Goal: Information Seeking & Learning: Learn about a topic

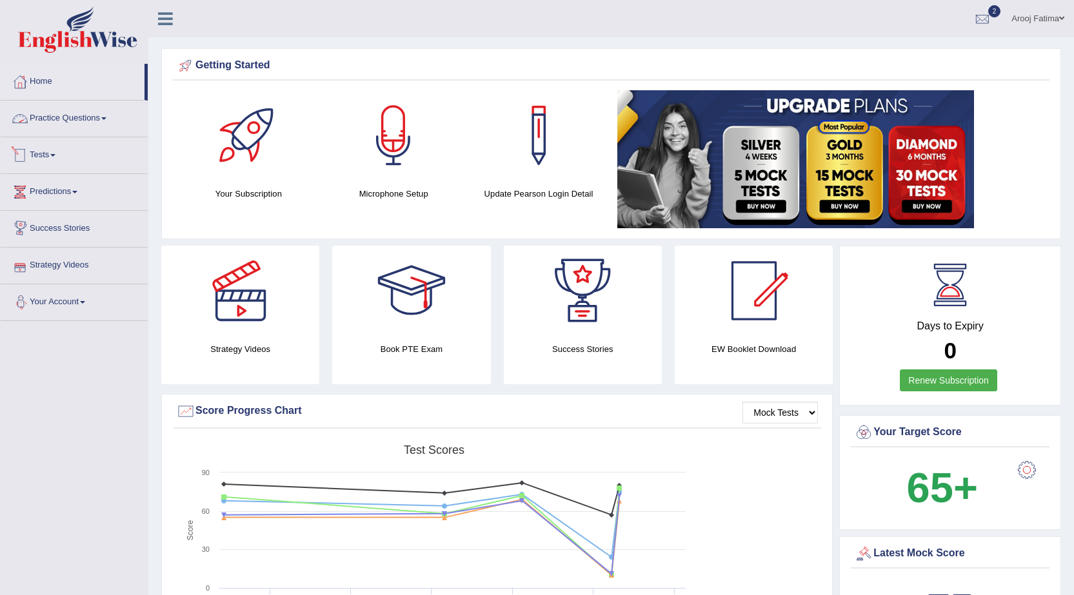
click at [98, 119] on link "Practice Questions" at bounding box center [74, 117] width 147 height 32
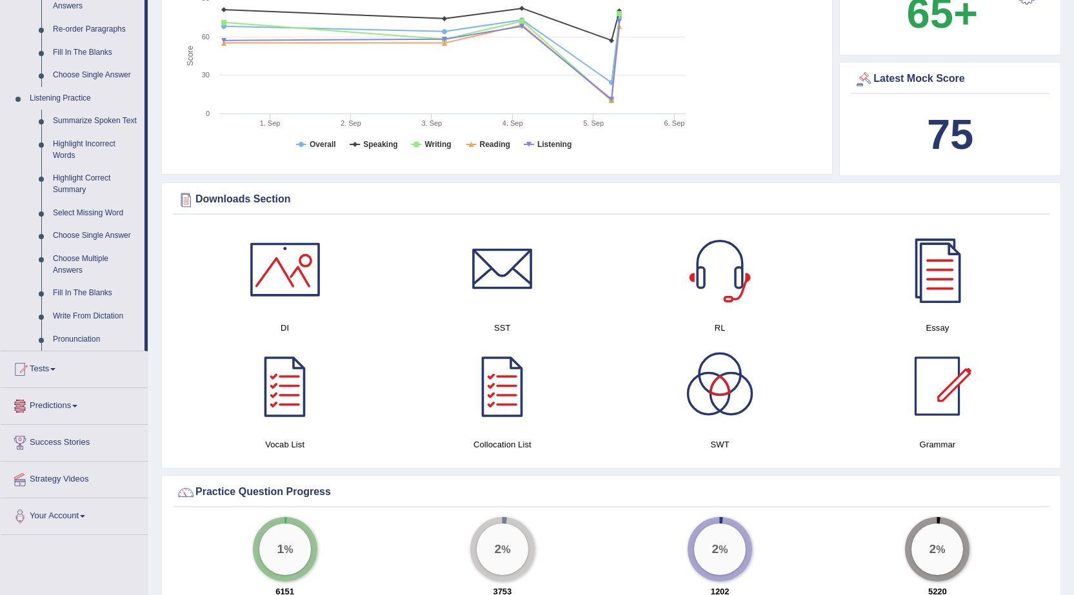
scroll to position [452, 0]
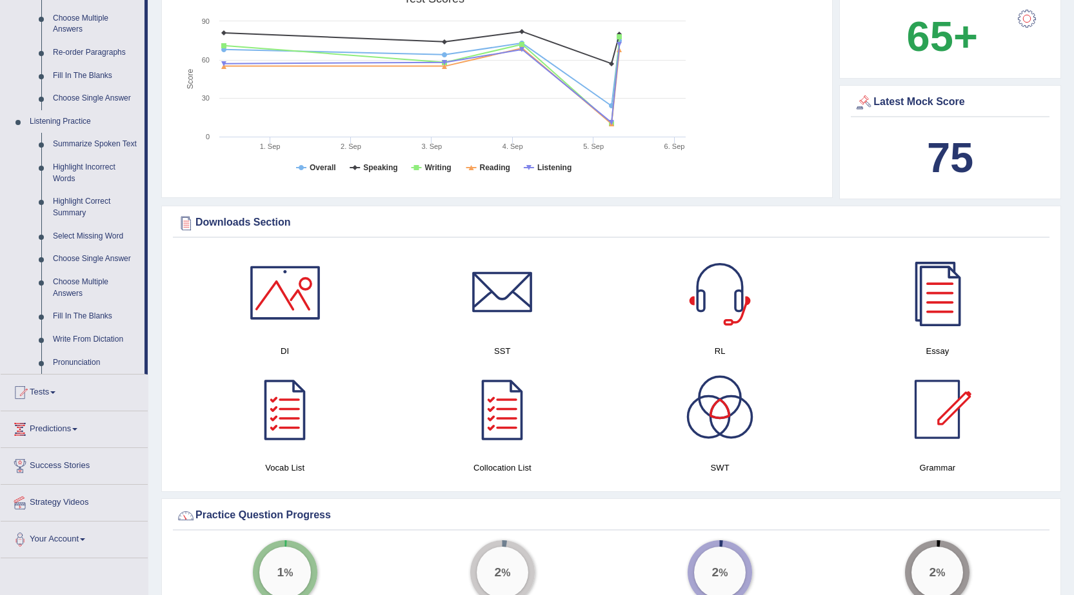
drag, startPoint x: 147, startPoint y: 319, endPoint x: 149, endPoint y: 380, distance: 60.7
click at [79, 339] on link "Write From Dictation" at bounding box center [95, 339] width 97 height 23
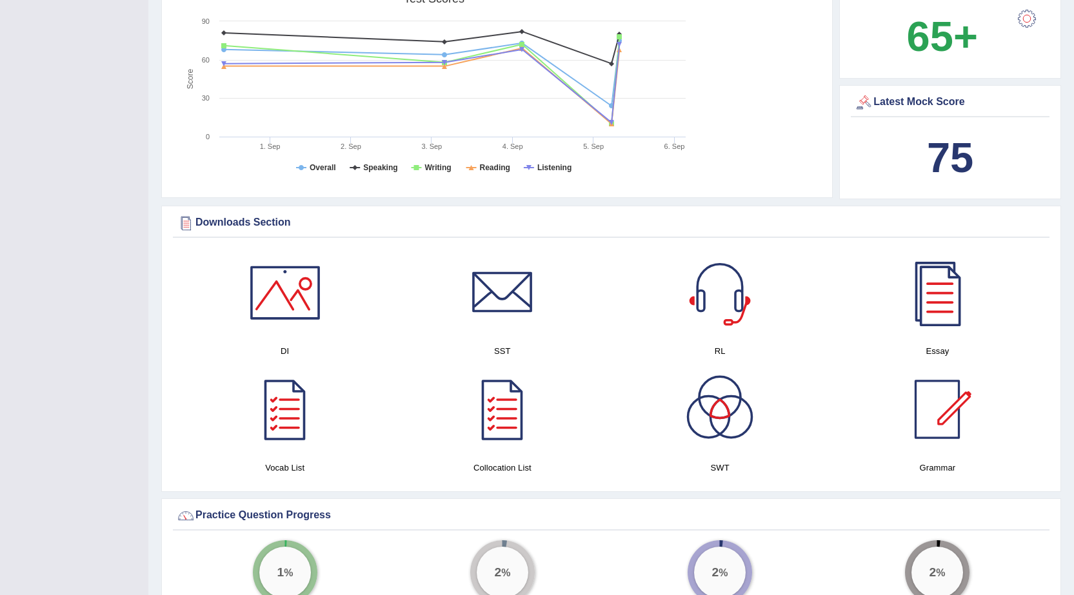
scroll to position [226, 0]
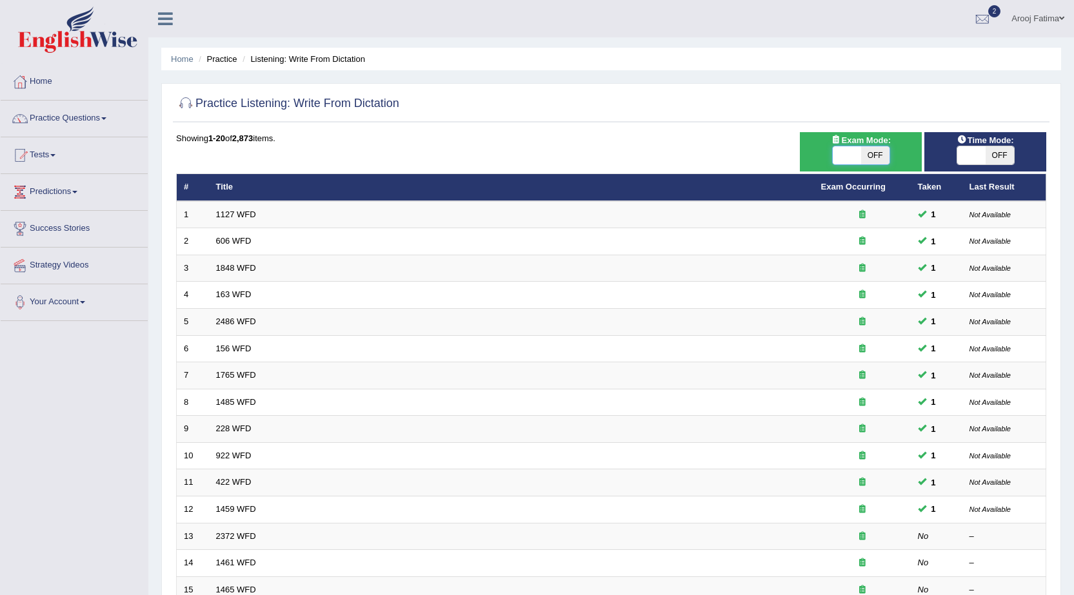
click at [843, 153] on span at bounding box center [847, 155] width 28 height 18
checkbox input "true"
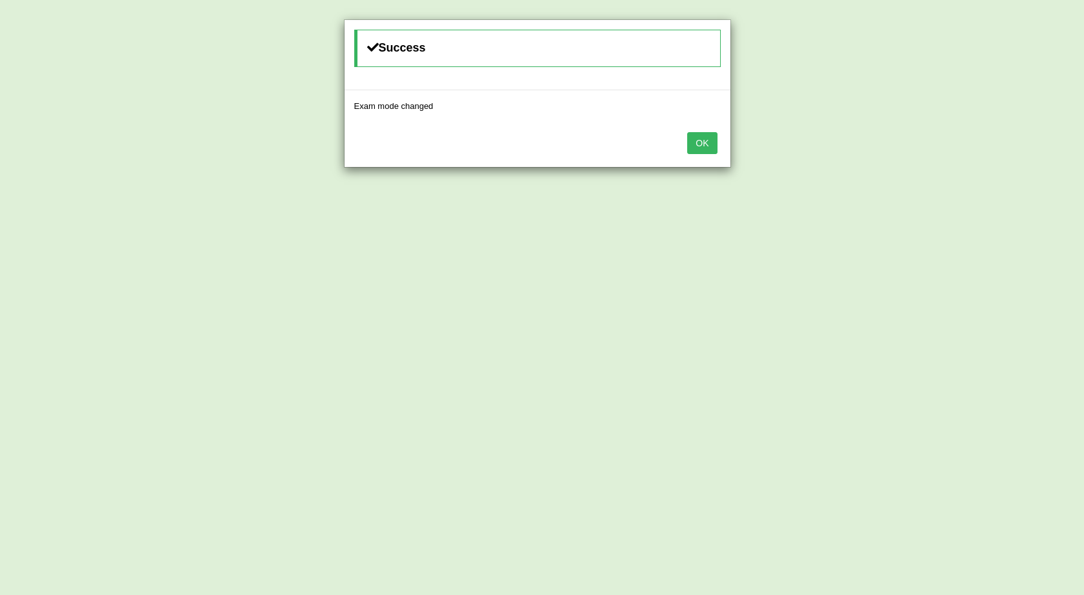
click at [709, 139] on button "OK" at bounding box center [702, 143] width 30 height 22
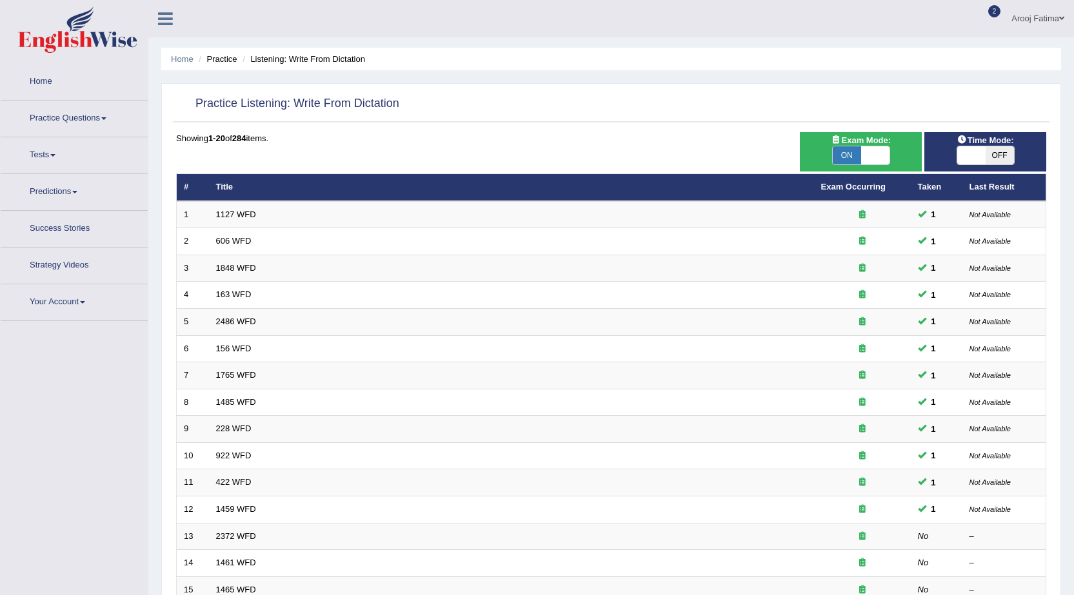
click at [963, 157] on span at bounding box center [971, 155] width 28 height 18
checkbox input "true"
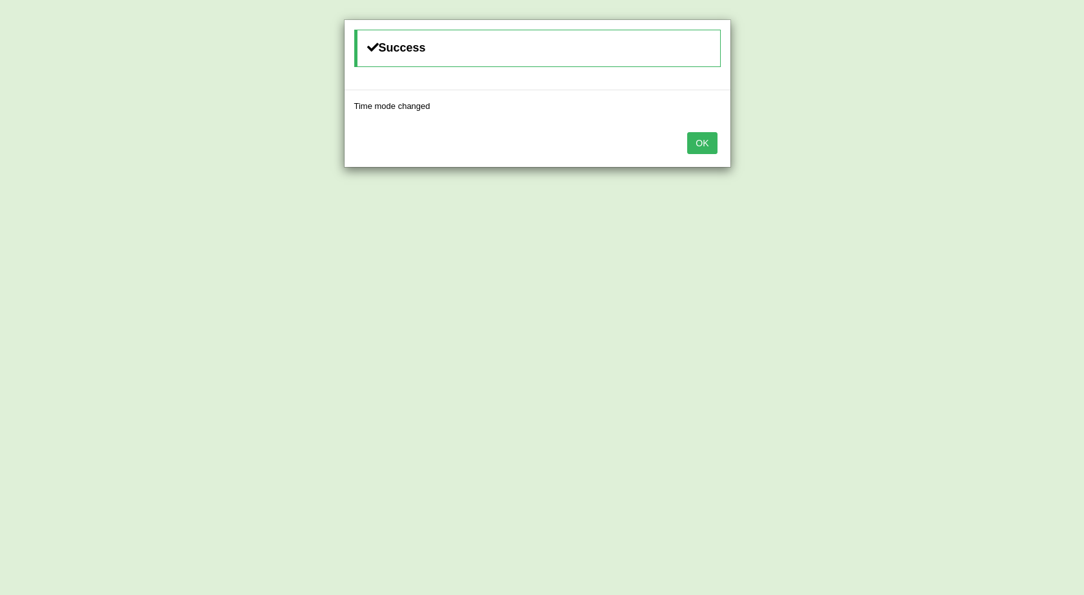
click at [696, 138] on button "OK" at bounding box center [702, 143] width 30 height 22
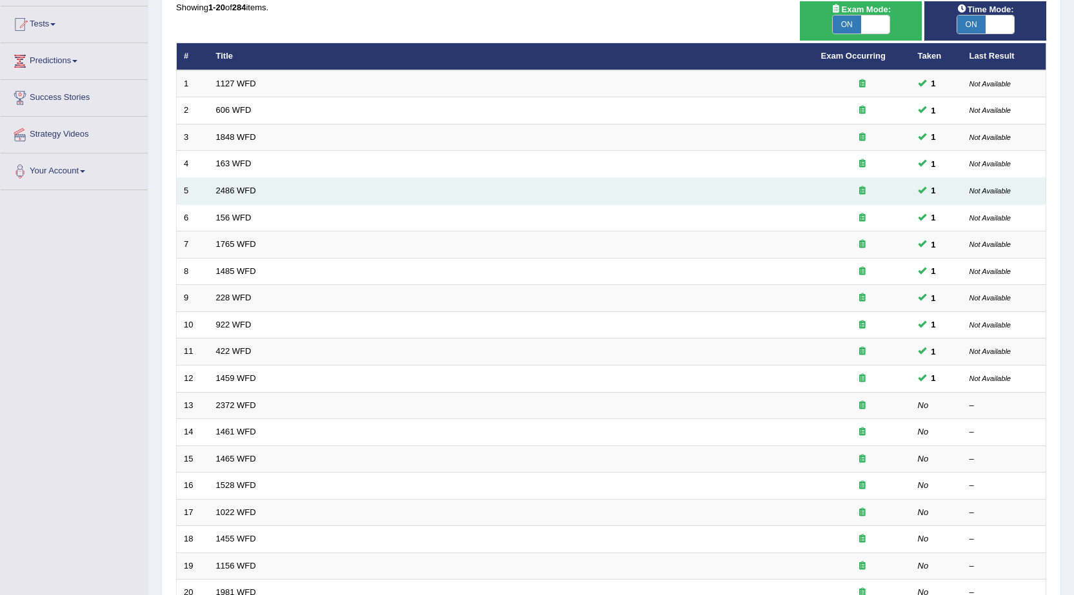
scroll to position [130, 0]
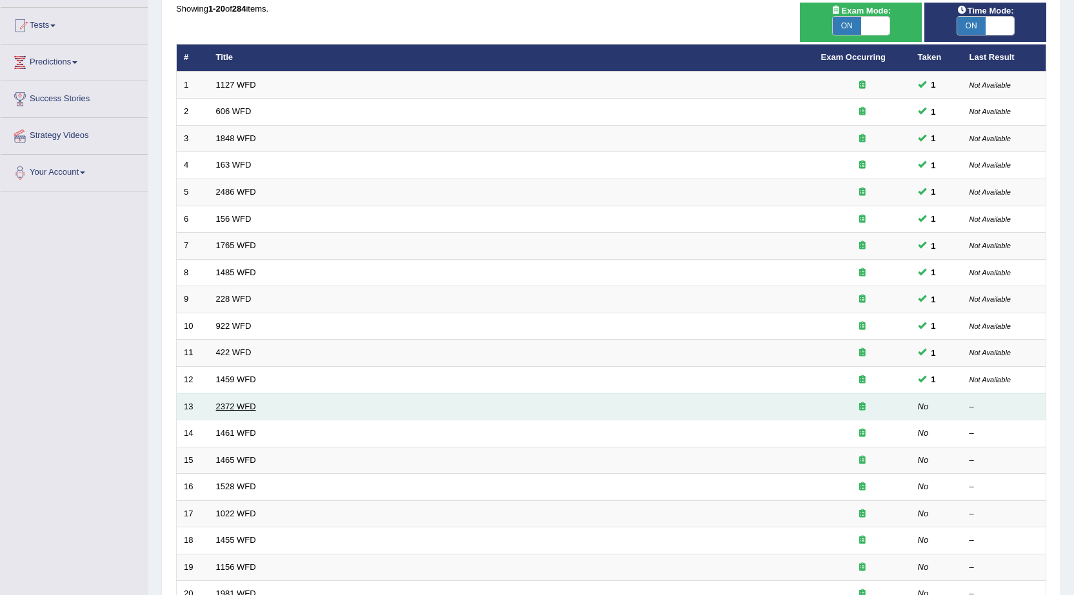
click at [234, 406] on link "2372 WFD" at bounding box center [236, 407] width 40 height 10
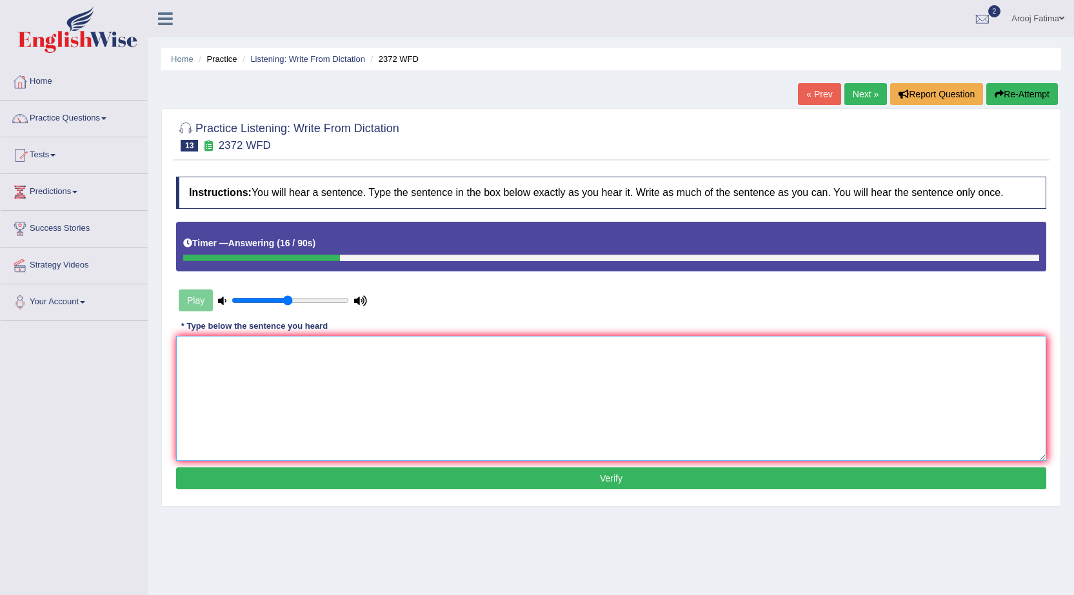
click at [247, 392] on textarea at bounding box center [611, 398] width 870 height 125
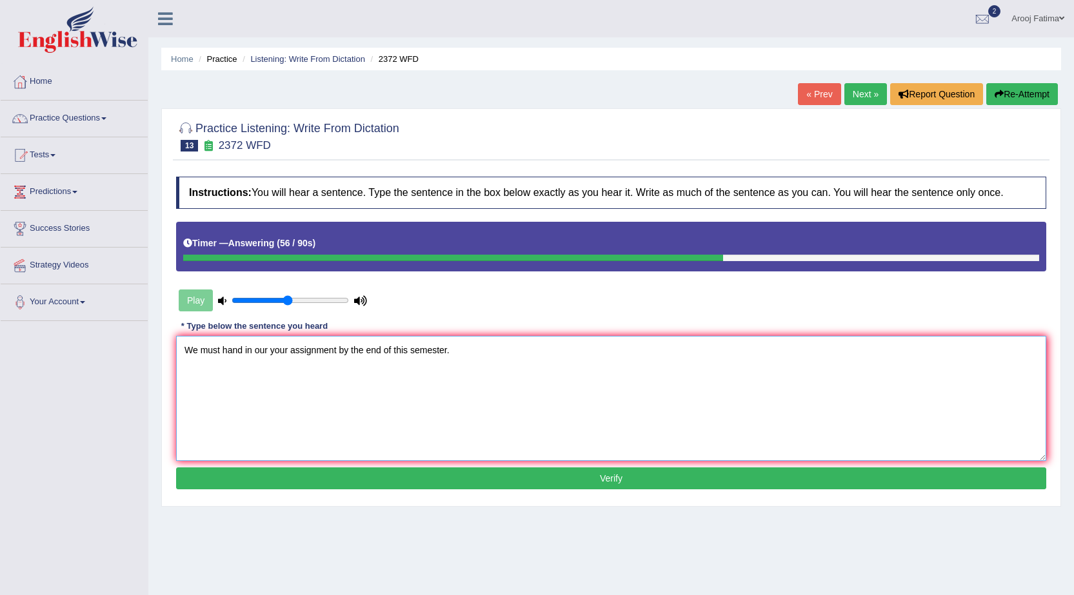
click at [199, 356] on textarea "We must hand in our your assignment by the end of this semester." at bounding box center [611, 398] width 870 height 125
type textarea "We must hand in our your assignment by the end of this semester."
drag, startPoint x: 588, startPoint y: 473, endPoint x: 576, endPoint y: 456, distance: 20.8
click at [588, 473] on button "Verify" at bounding box center [611, 479] width 870 height 22
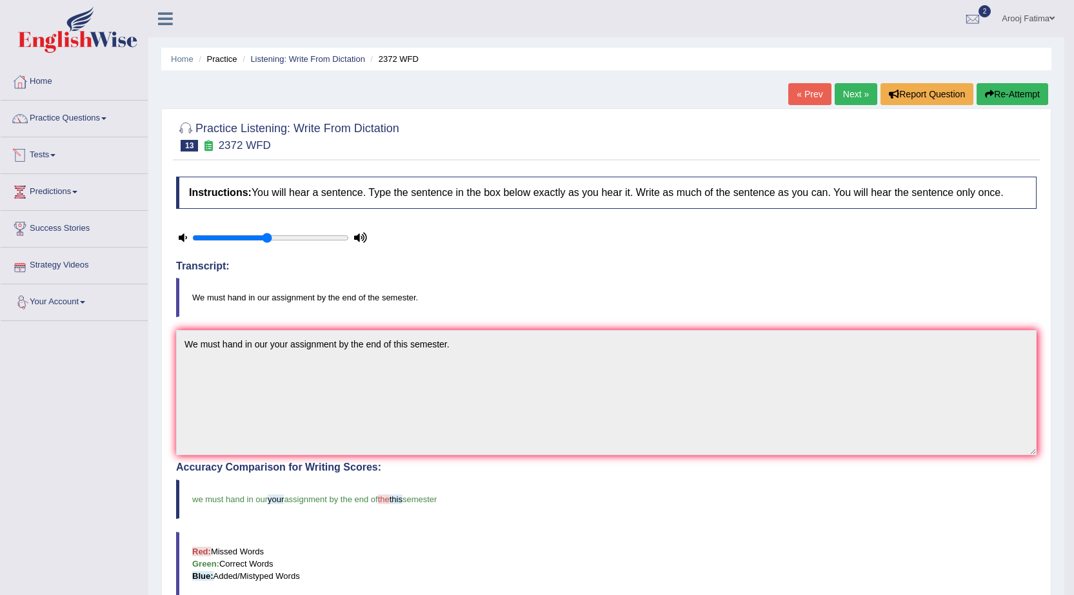
click at [55, 158] on link "Tests" at bounding box center [74, 153] width 147 height 32
click at [46, 232] on link "History" at bounding box center [84, 230] width 121 height 23
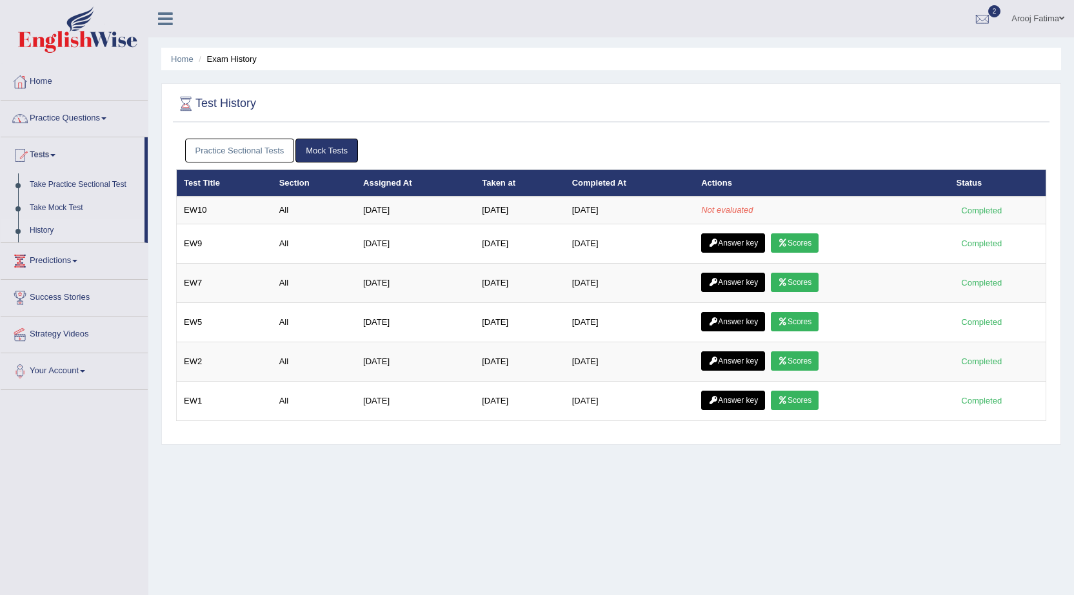
click at [105, 120] on link "Practice Questions" at bounding box center [74, 117] width 147 height 32
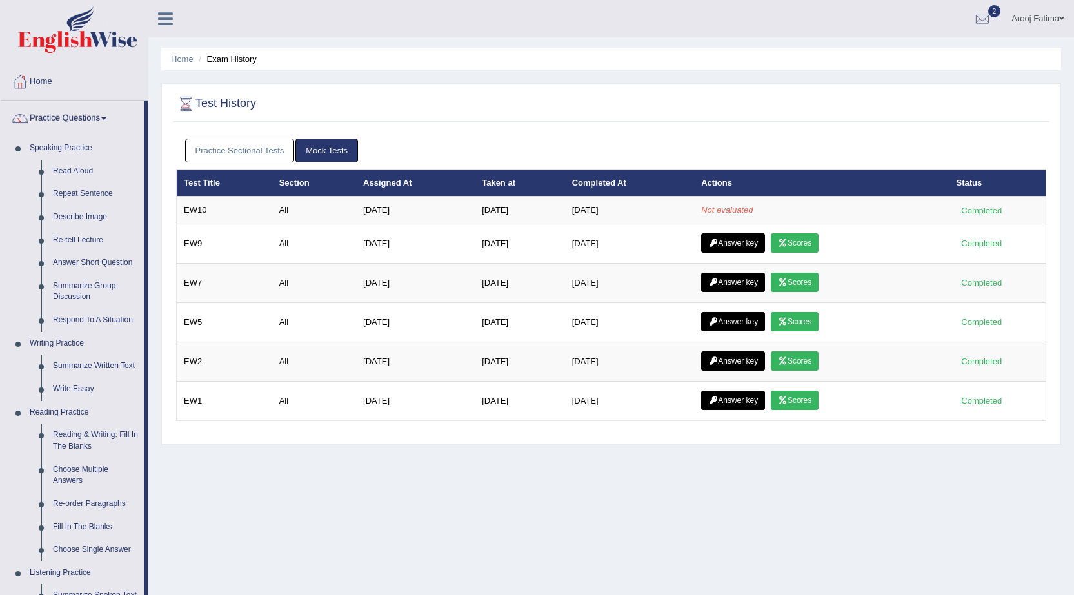
click at [105, 120] on link "Practice Questions" at bounding box center [73, 117] width 144 height 32
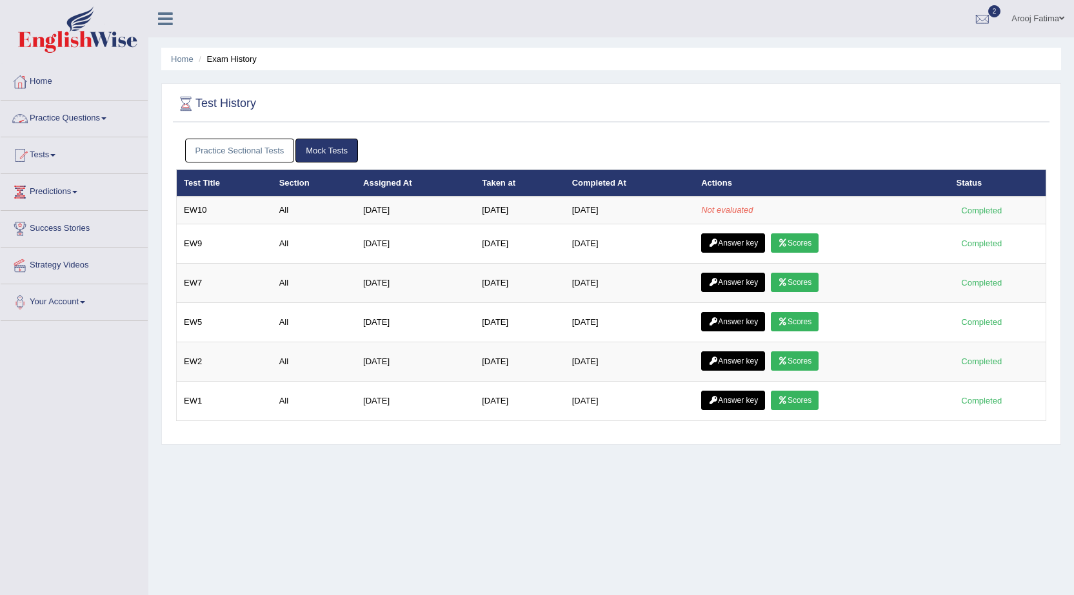
click at [103, 115] on link "Practice Questions" at bounding box center [74, 117] width 147 height 32
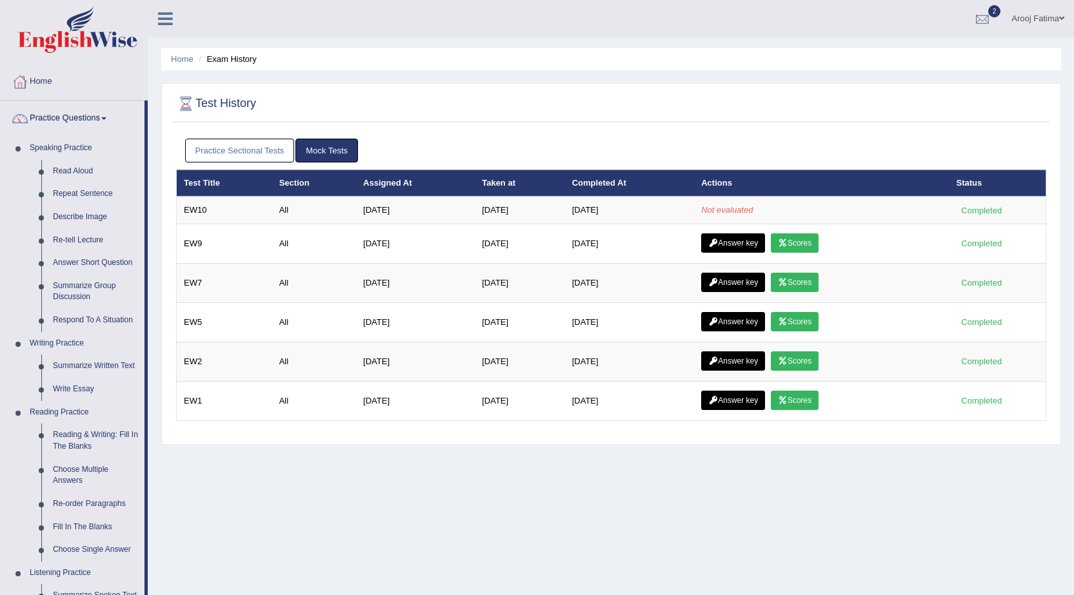
click at [986, 11] on div at bounding box center [982, 19] width 19 height 19
click at [877, 50] on link "EW5 Sep 4, 2025 Exam evaluated" at bounding box center [905, 58] width 178 height 27
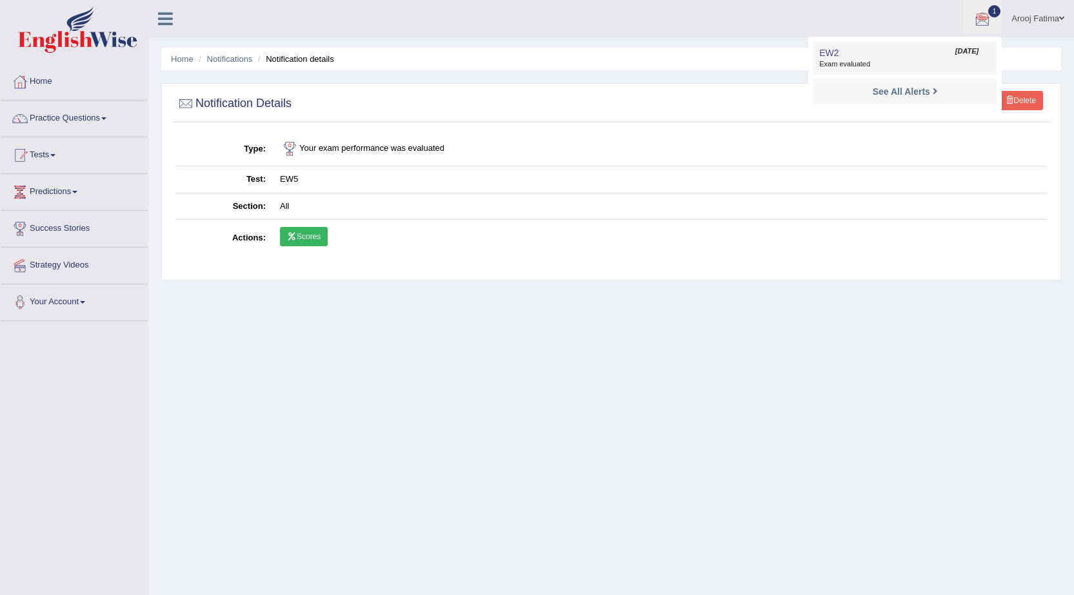
click at [908, 51] on link "EW2 [DATE] Exam evaluated" at bounding box center [905, 58] width 178 height 27
click at [95, 123] on link "Practice Questions" at bounding box center [74, 117] width 147 height 32
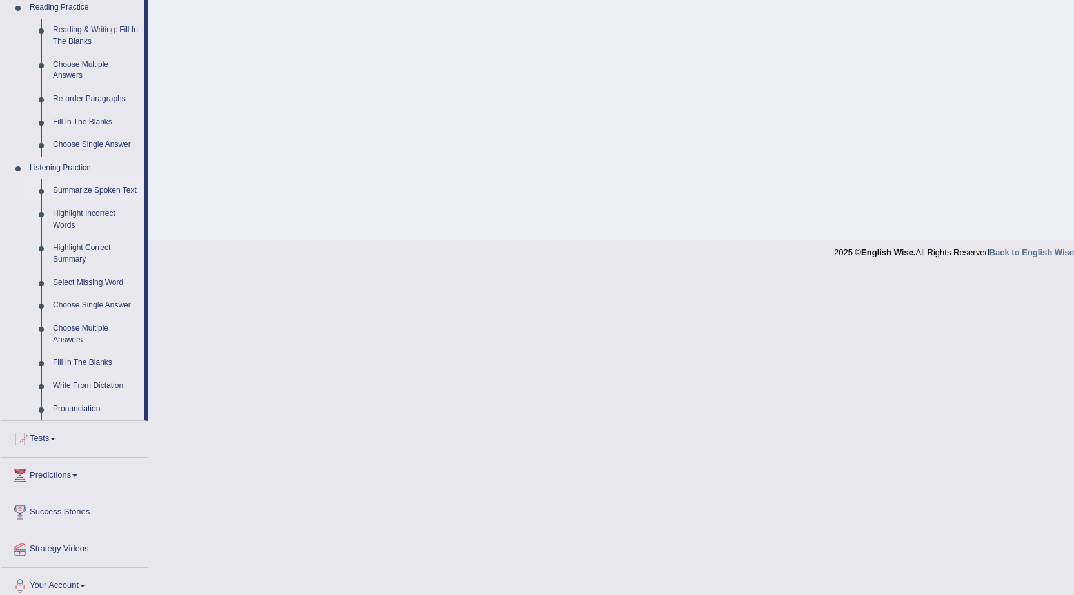
scroll to position [415, 0]
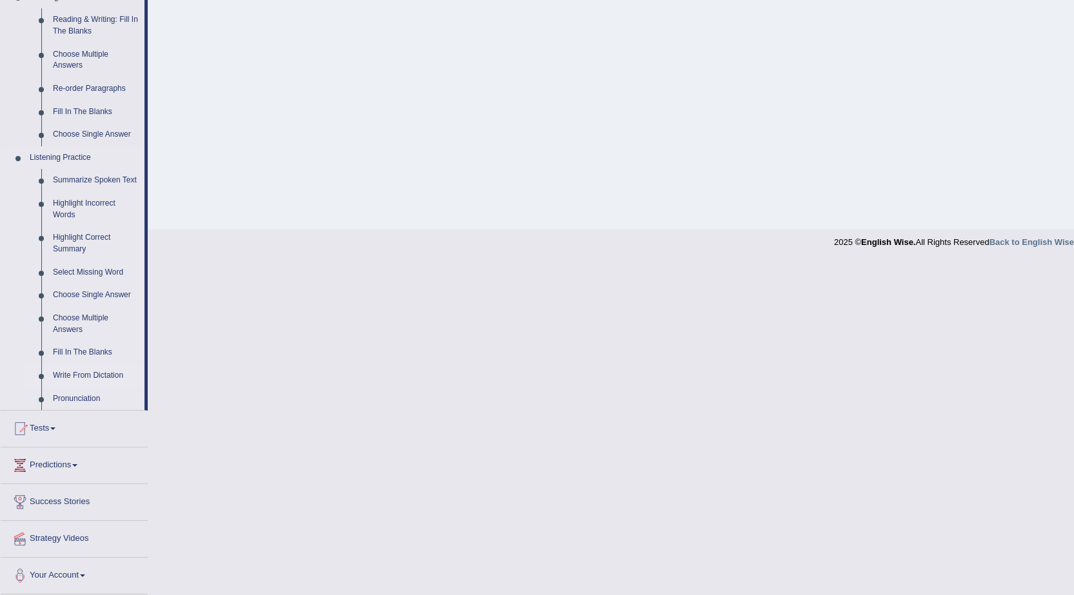
click at [93, 373] on link "Write From Dictation" at bounding box center [95, 376] width 97 height 23
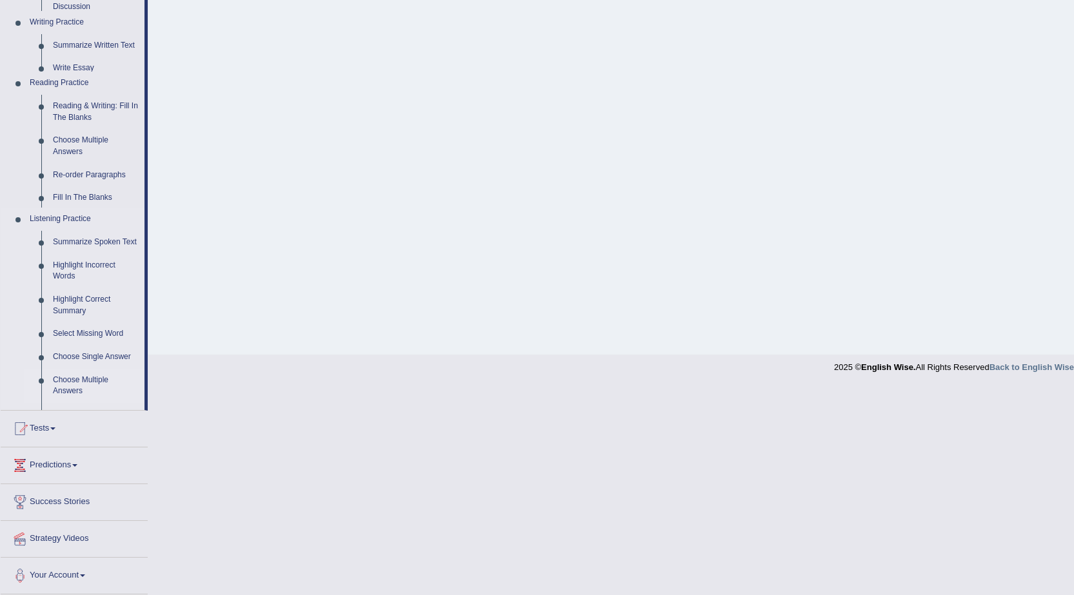
scroll to position [170, 0]
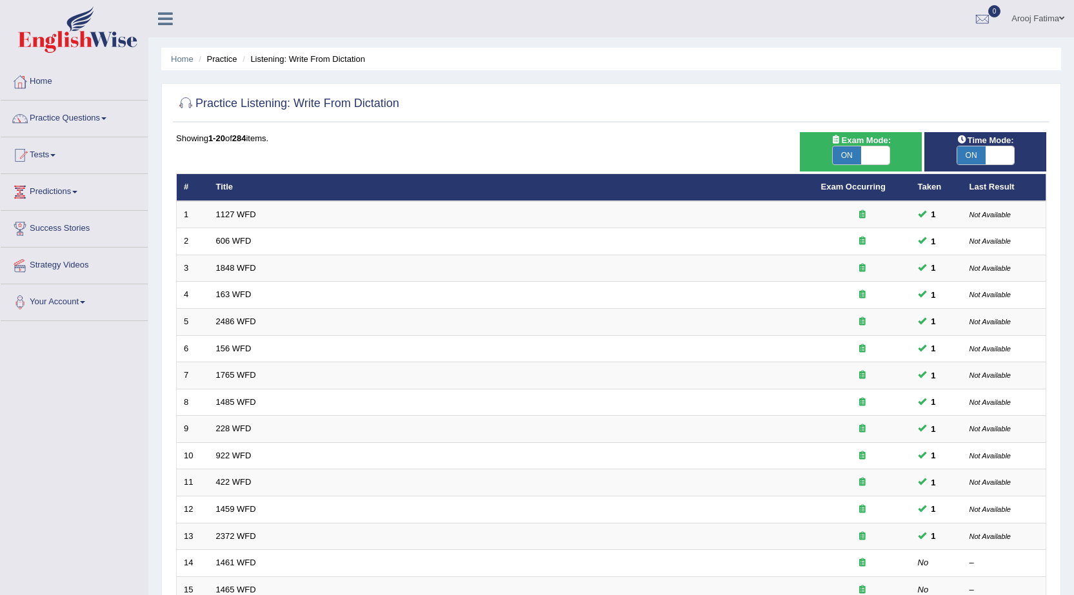
scroll to position [194, 0]
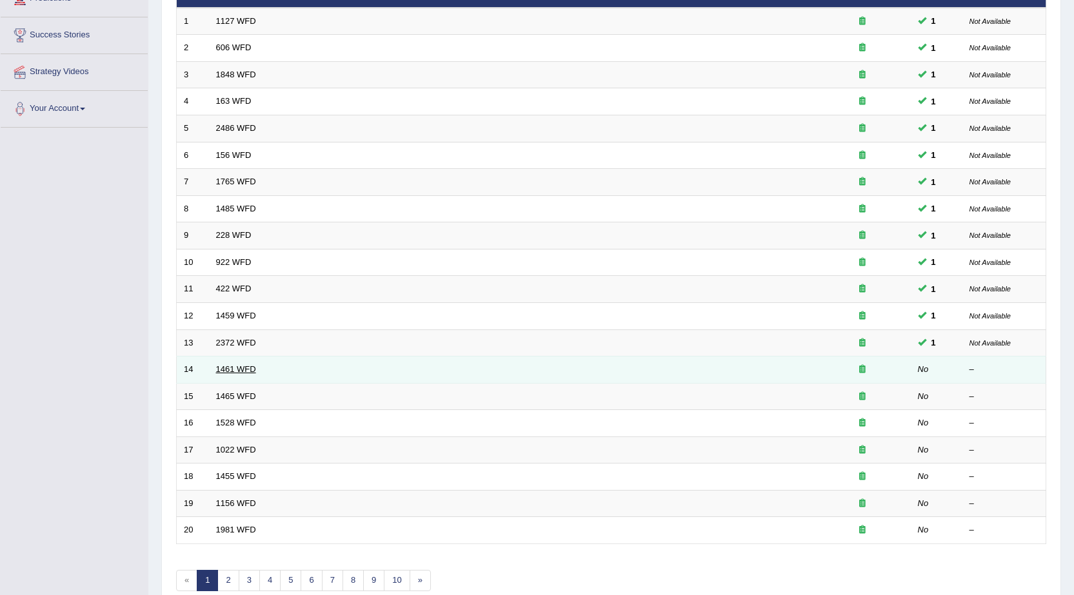
click at [235, 374] on link "1461 WFD" at bounding box center [236, 370] width 40 height 10
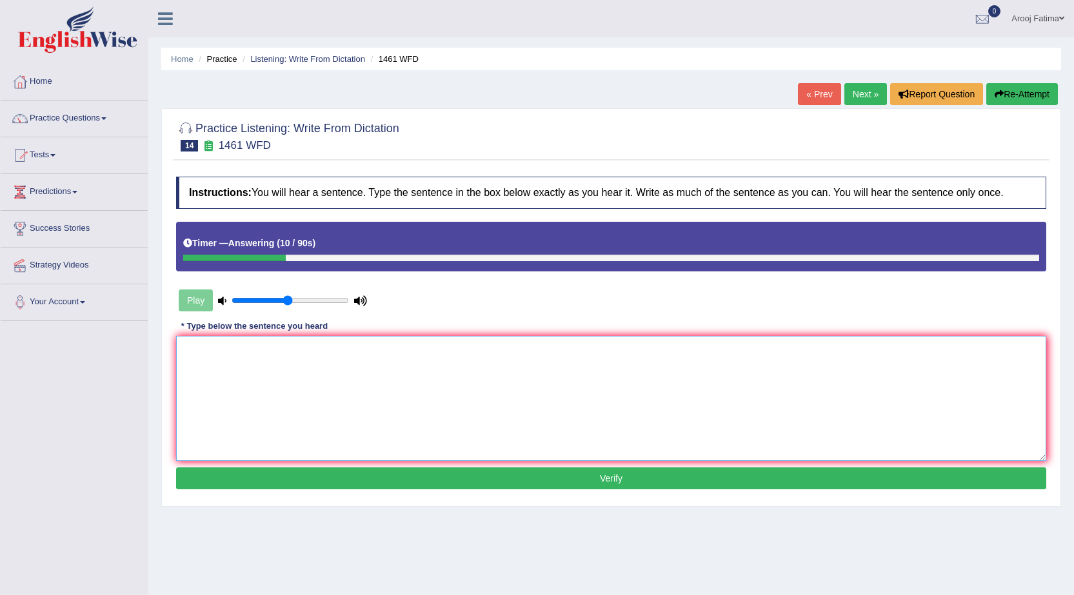
click at [235, 374] on textarea at bounding box center [611, 398] width 870 height 125
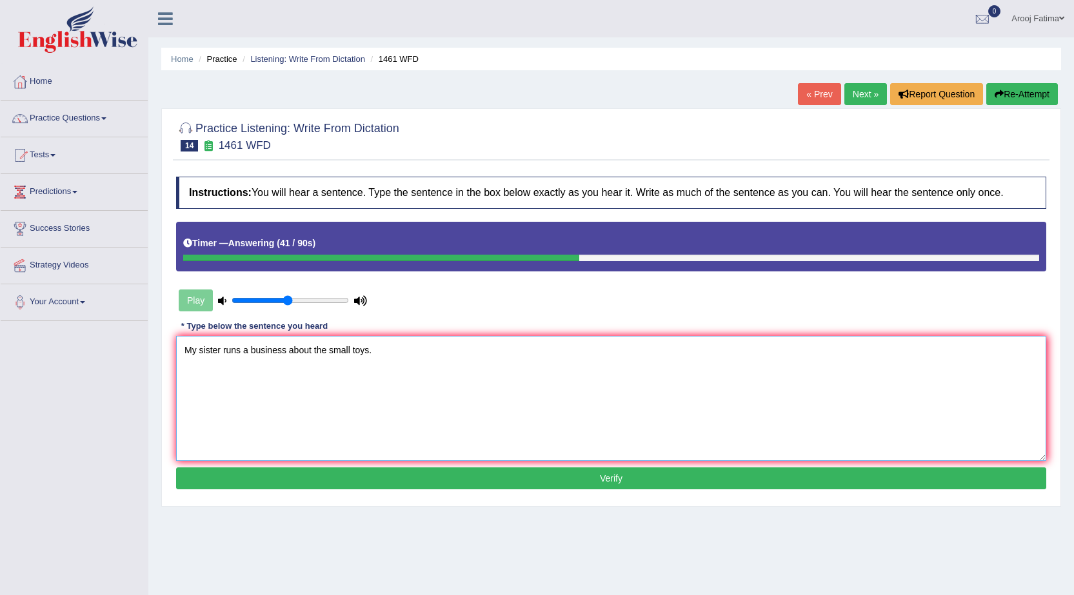
click at [328, 352] on textarea "My sister runs a business about the small toys." at bounding box center [611, 398] width 870 height 125
type textarea "My sister runs a business about the a small toys."
click at [600, 474] on button "Verify" at bounding box center [611, 479] width 870 height 22
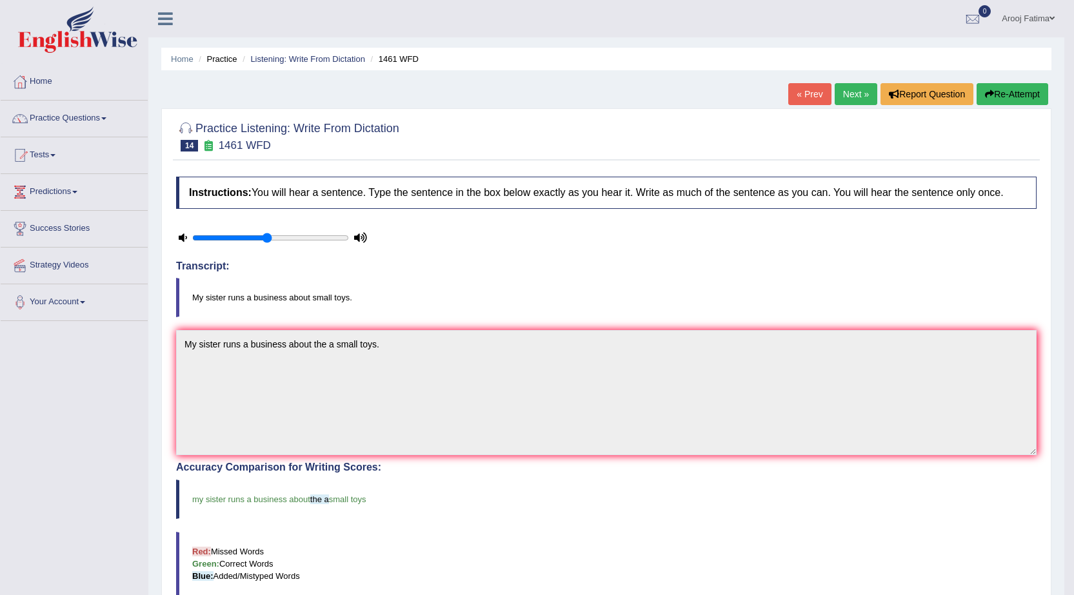
click at [855, 98] on link "Next »" at bounding box center [856, 94] width 43 height 22
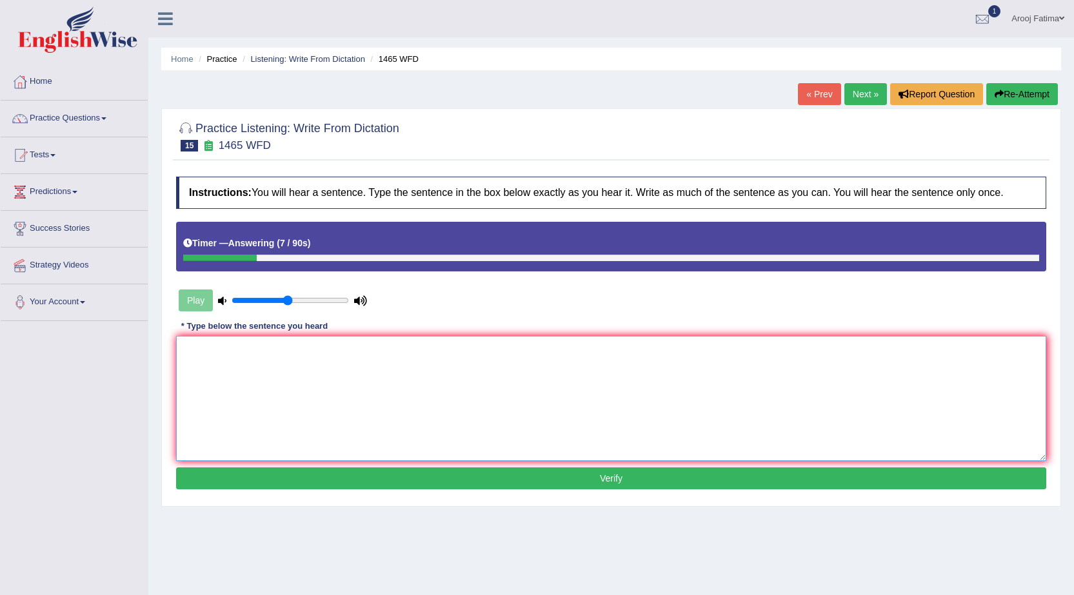
click at [432, 381] on textarea at bounding box center [611, 398] width 870 height 125
type textarea "y"
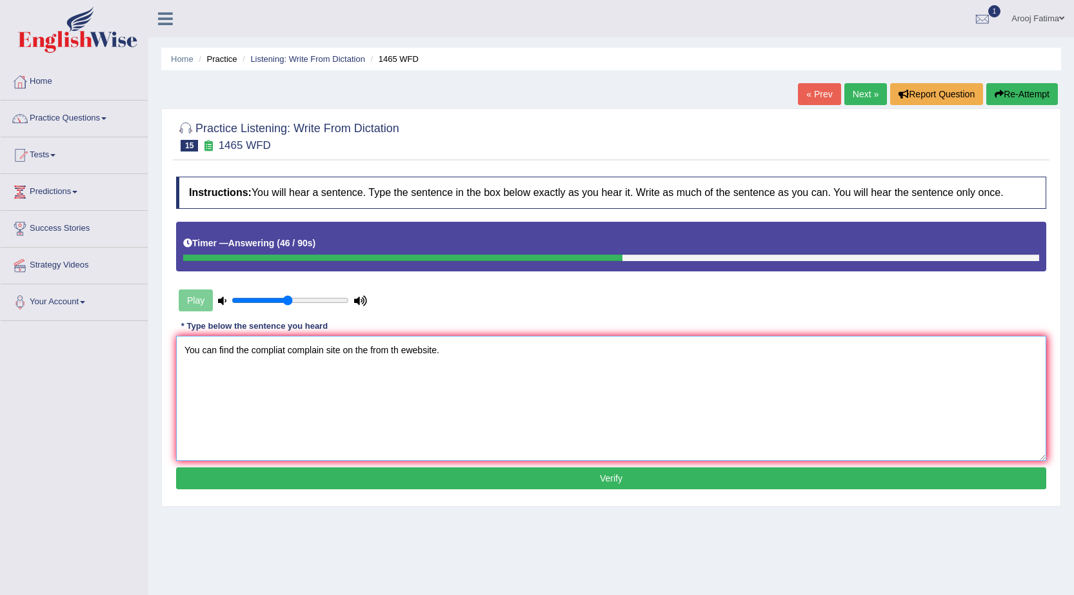
click at [409, 354] on textarea "You can find the compliat complain site on the from th ewebsite." at bounding box center [611, 398] width 870 height 125
click at [283, 356] on textarea "You can find the compliat complain site on the from the website." at bounding box center [611, 398] width 870 height 125
click at [277, 354] on textarea "You can find the compliant complain site on the from the website." at bounding box center [611, 398] width 870 height 125
click at [281, 352] on textarea "You can find the complant complain site on the from the website." at bounding box center [611, 398] width 870 height 125
type textarea "You can find the complaint complain site on the from the website."
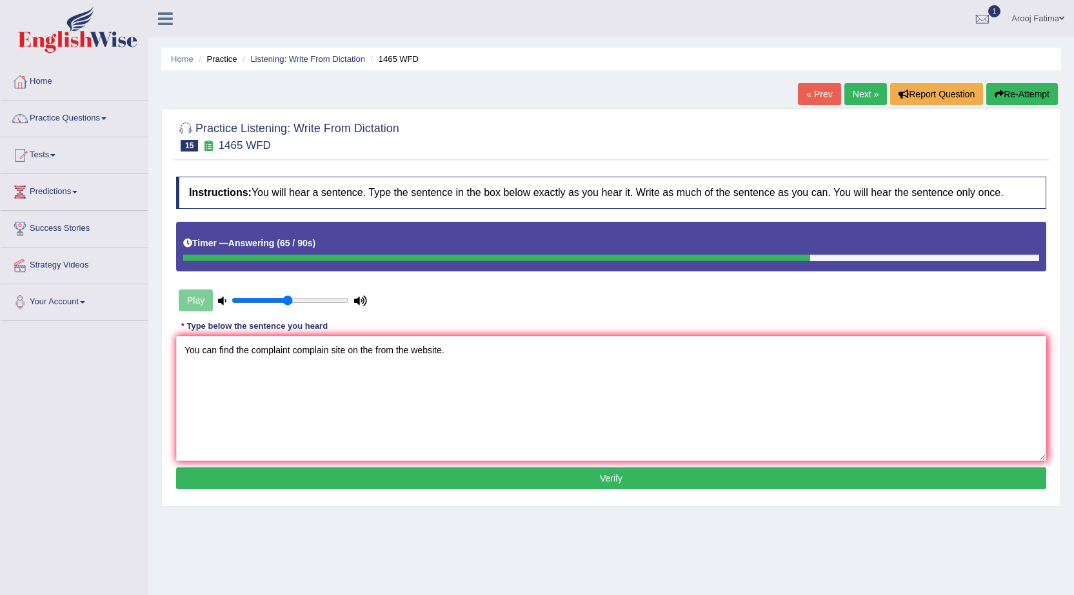
click at [604, 485] on button "Verify" at bounding box center [611, 479] width 870 height 22
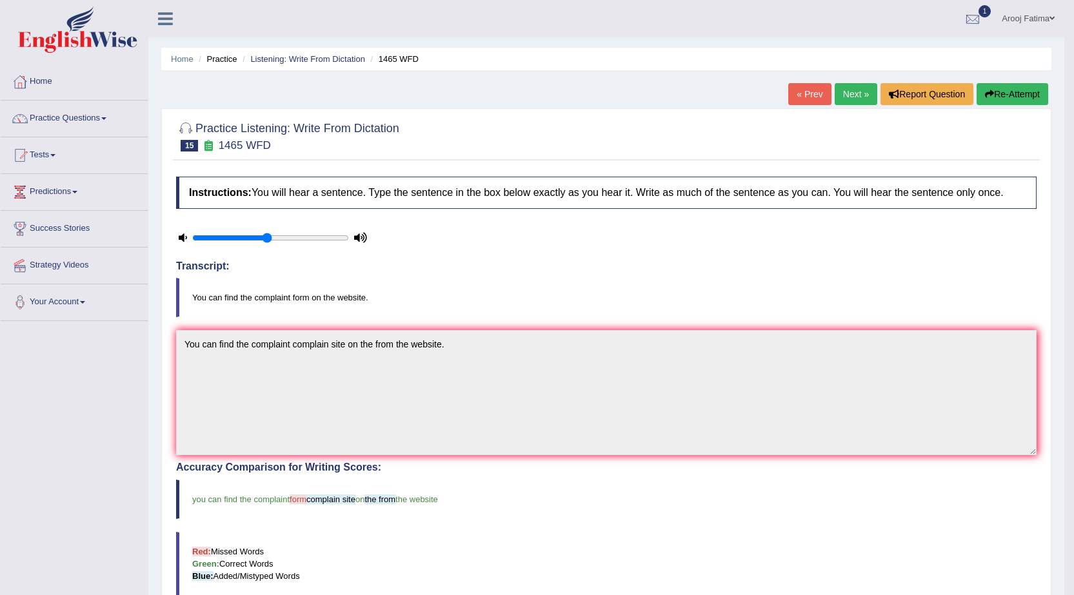
click at [966, 7] on link "1" at bounding box center [973, 17] width 39 height 34
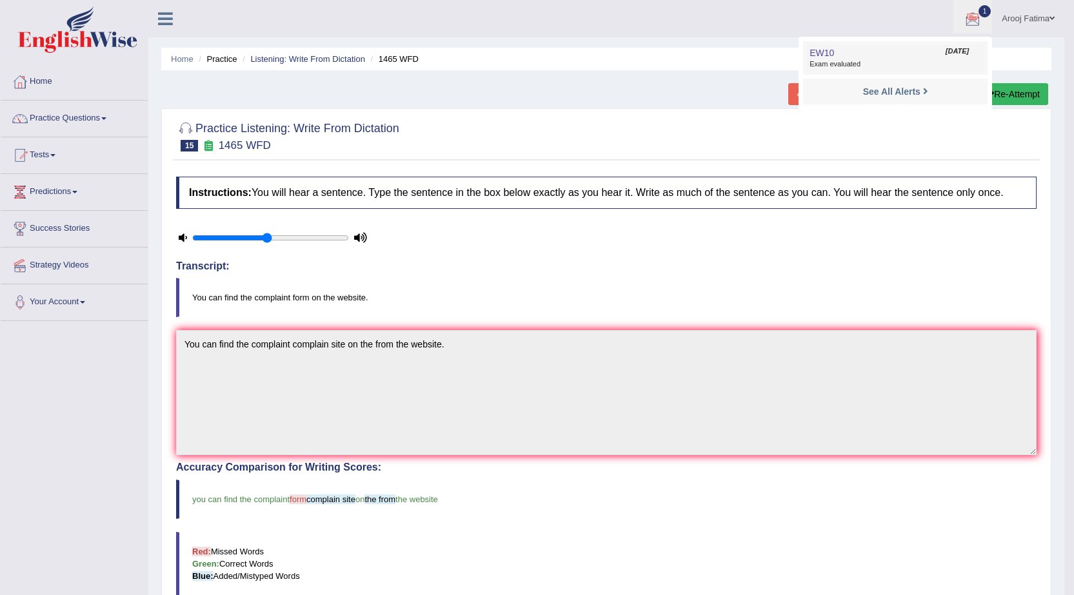
click at [925, 55] on link "EW10 Sep 6, 2025 Exam evaluated" at bounding box center [895, 58] width 178 height 27
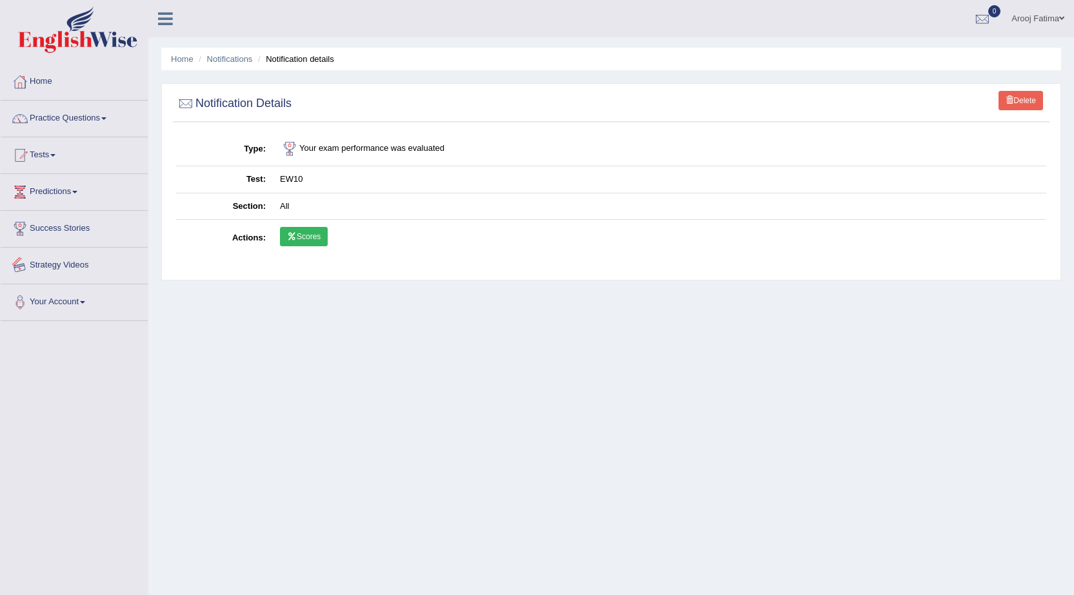
click at [297, 238] on link "Scores" at bounding box center [304, 236] width 48 height 19
click at [1047, 22] on link "Arooj Fatima" at bounding box center [1038, 17] width 72 height 34
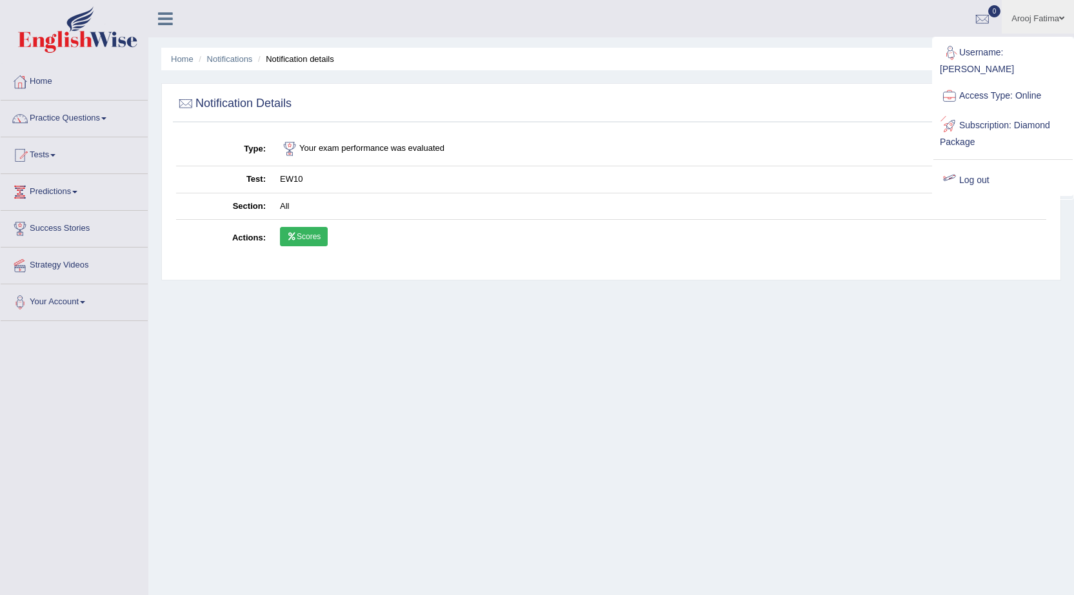
click at [975, 166] on link "Log out" at bounding box center [1003, 181] width 139 height 30
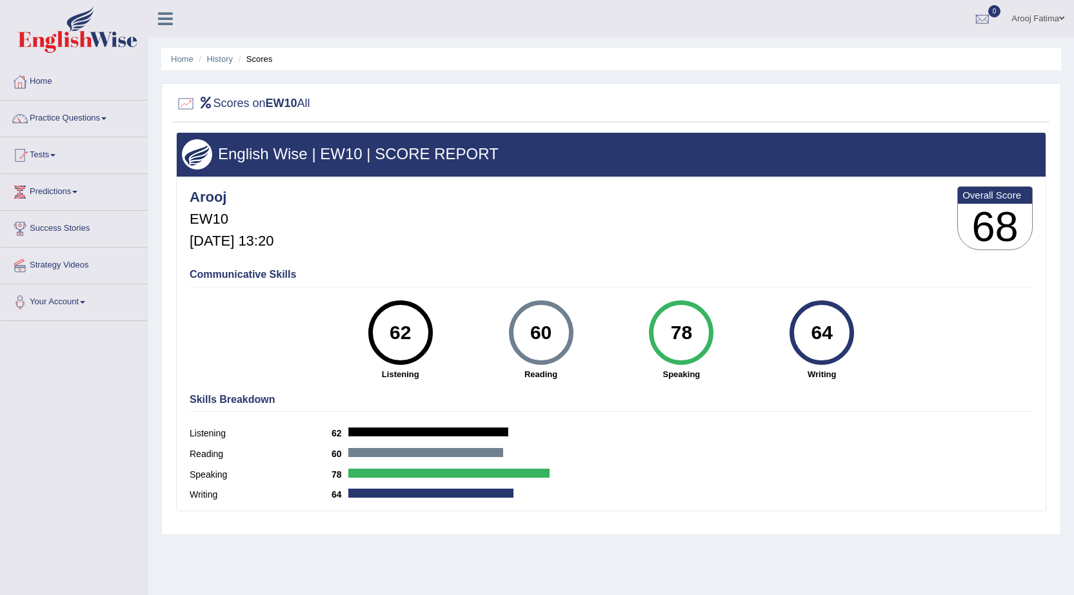
click at [57, 157] on link "Tests" at bounding box center [74, 153] width 147 height 32
click at [61, 211] on link "Take Mock Test" at bounding box center [84, 208] width 121 height 23
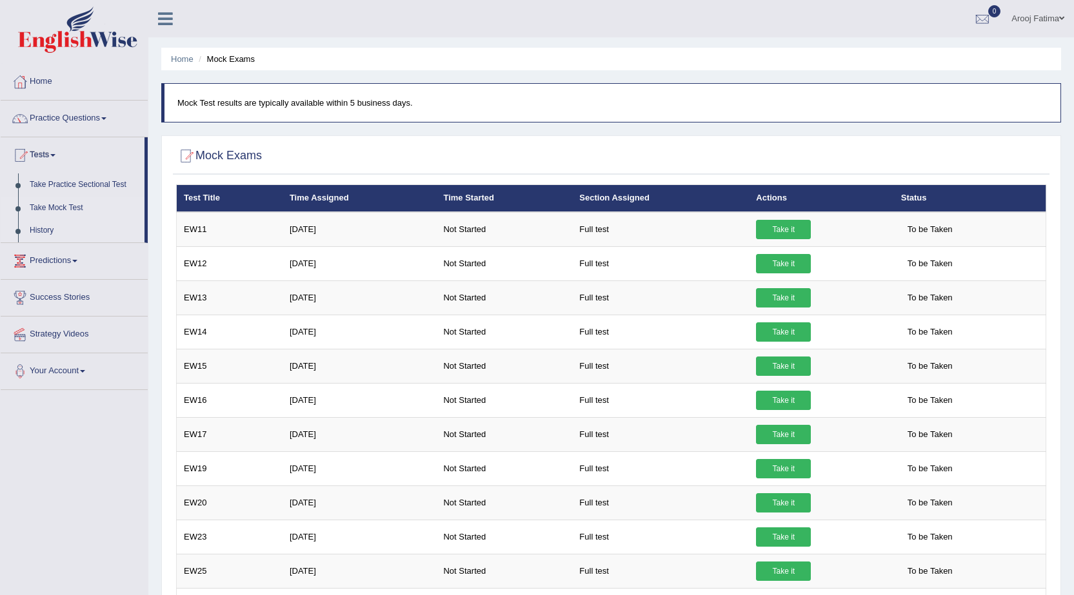
click at [37, 230] on link "History" at bounding box center [84, 230] width 121 height 23
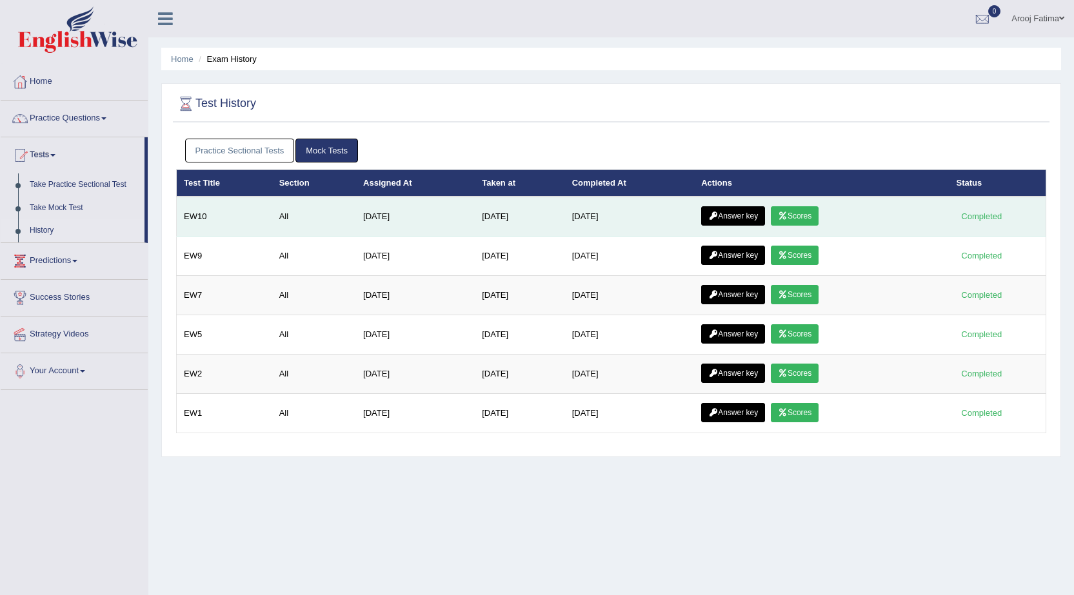
click at [755, 215] on link "Answer key" at bounding box center [733, 215] width 64 height 19
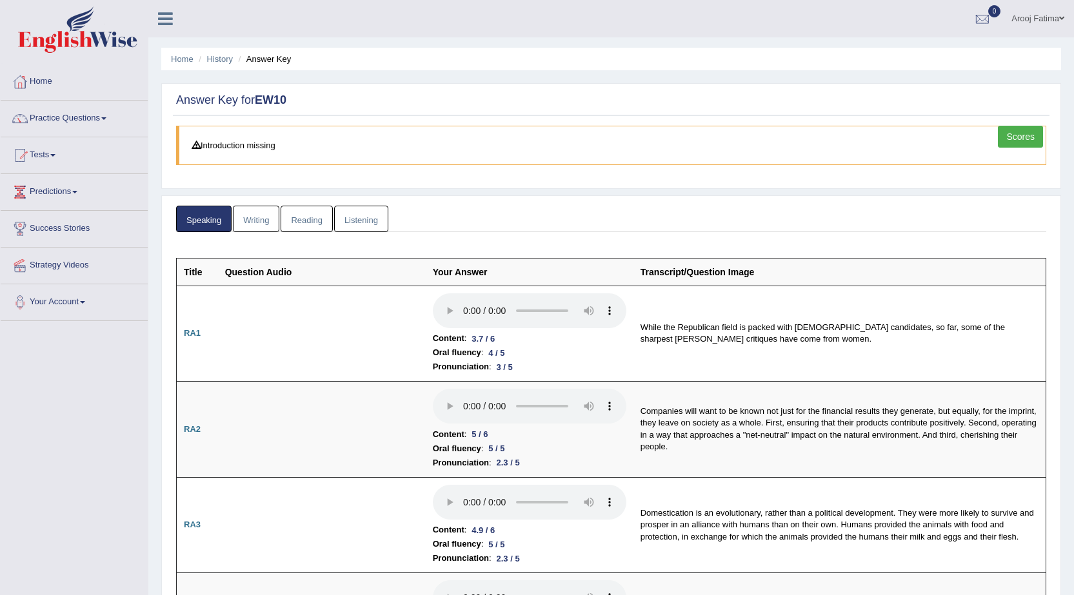
click at [261, 214] on link "Writing" at bounding box center [256, 219] width 46 height 26
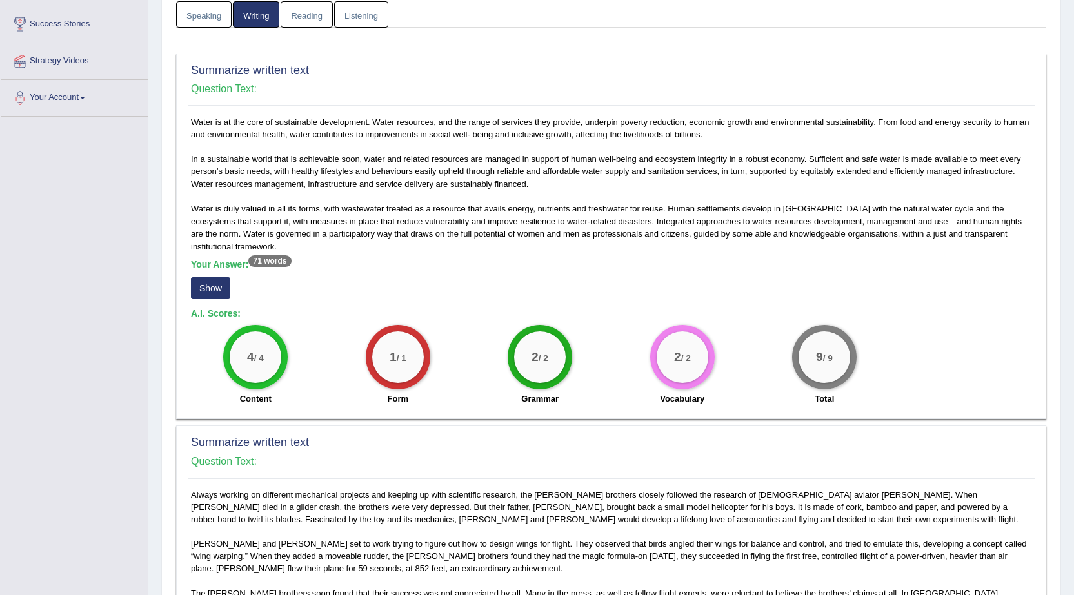
scroll to position [258, 0]
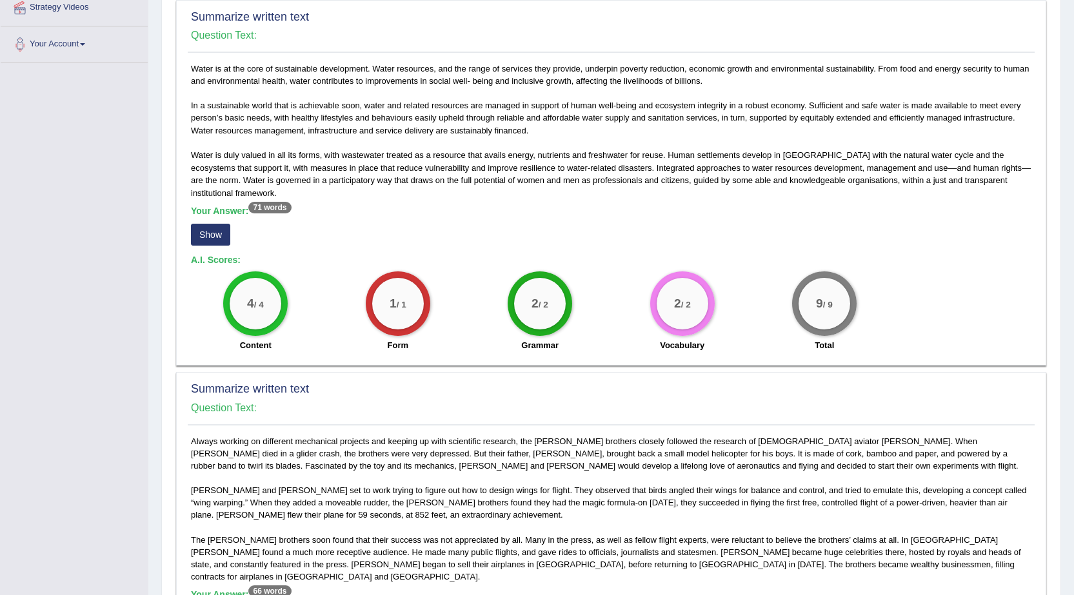
click at [221, 237] on button "Show" at bounding box center [210, 235] width 39 height 22
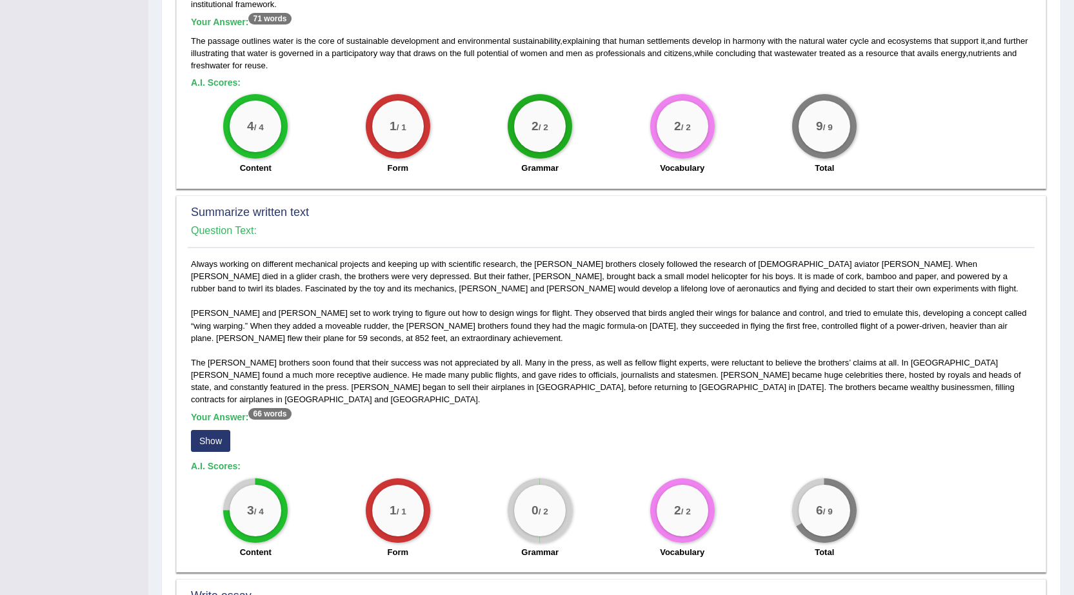
scroll to position [516, 0]
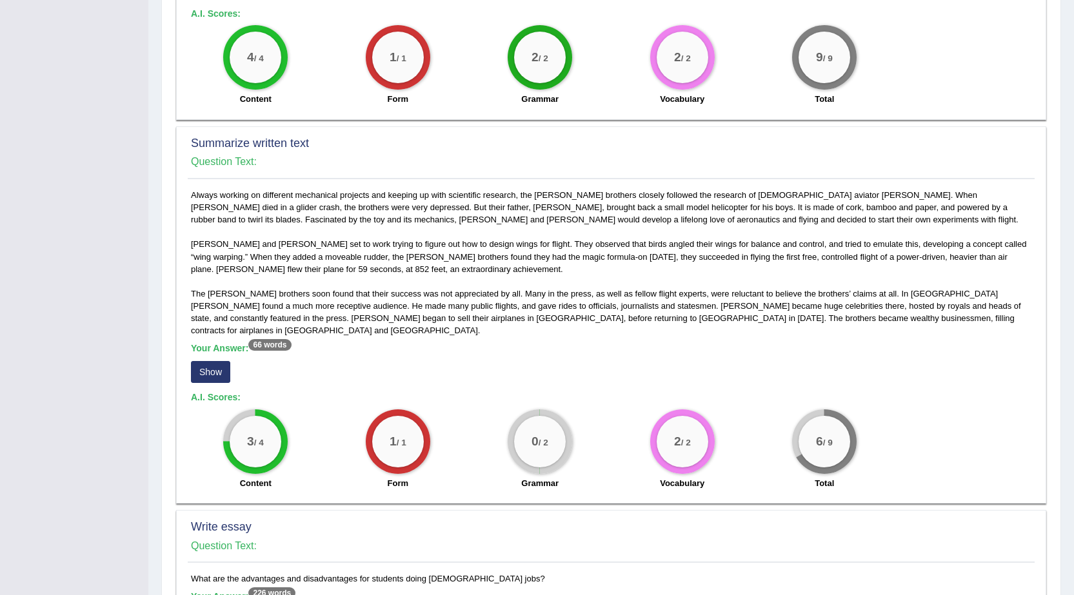
click at [215, 361] on button "Show" at bounding box center [210, 372] width 39 height 22
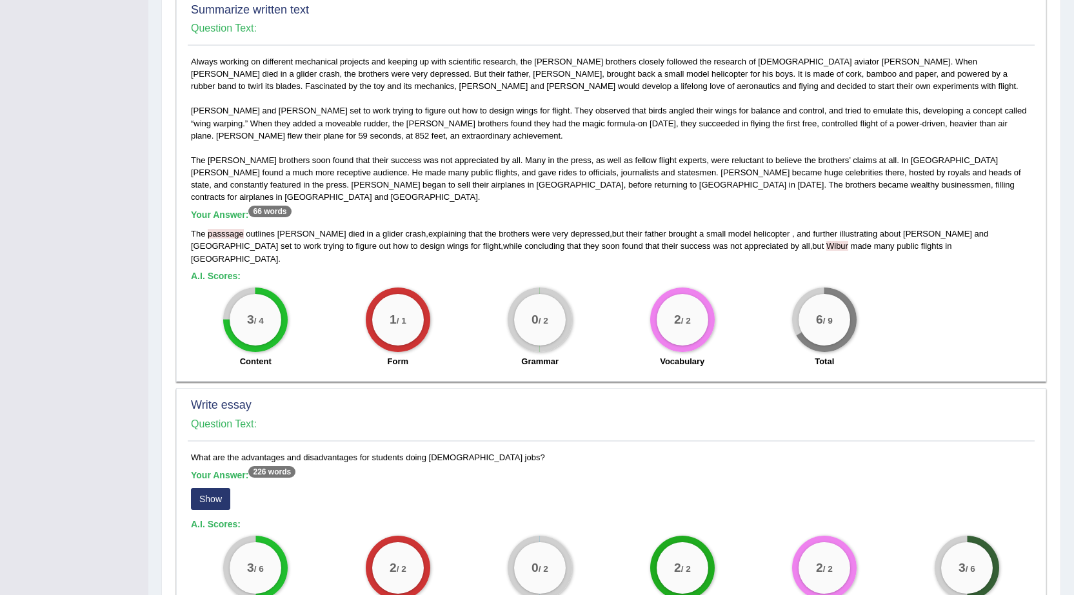
scroll to position [803, 0]
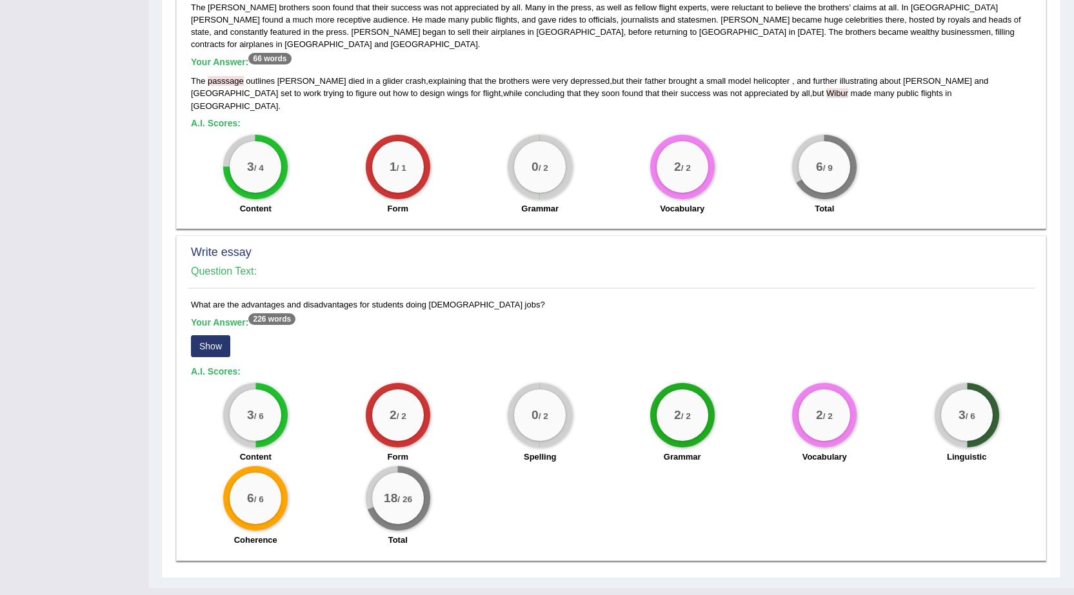
click at [212, 335] on button "Show" at bounding box center [210, 346] width 39 height 22
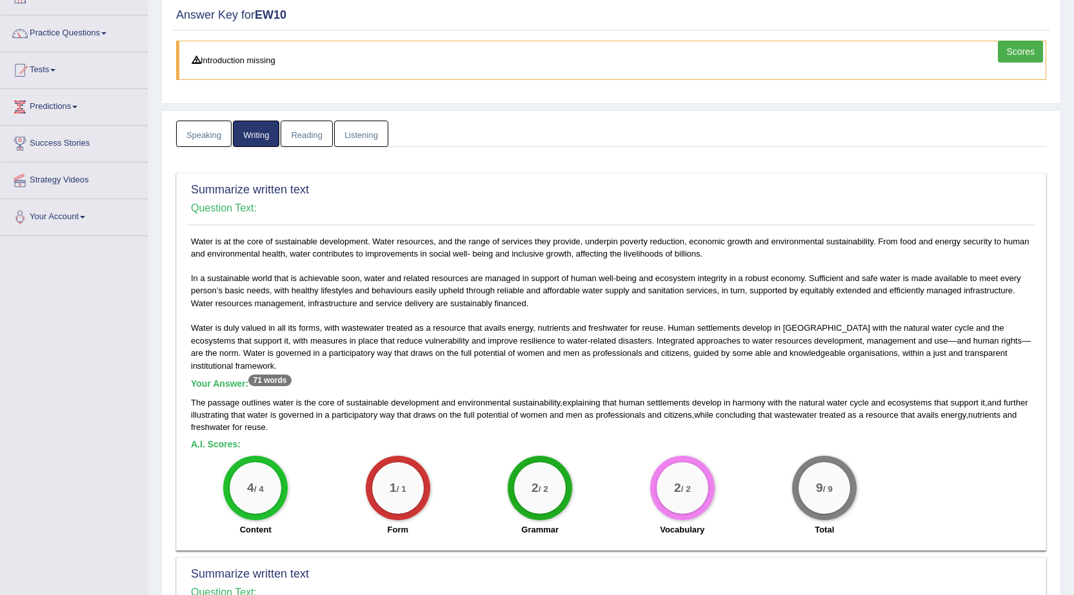
scroll to position [0, 0]
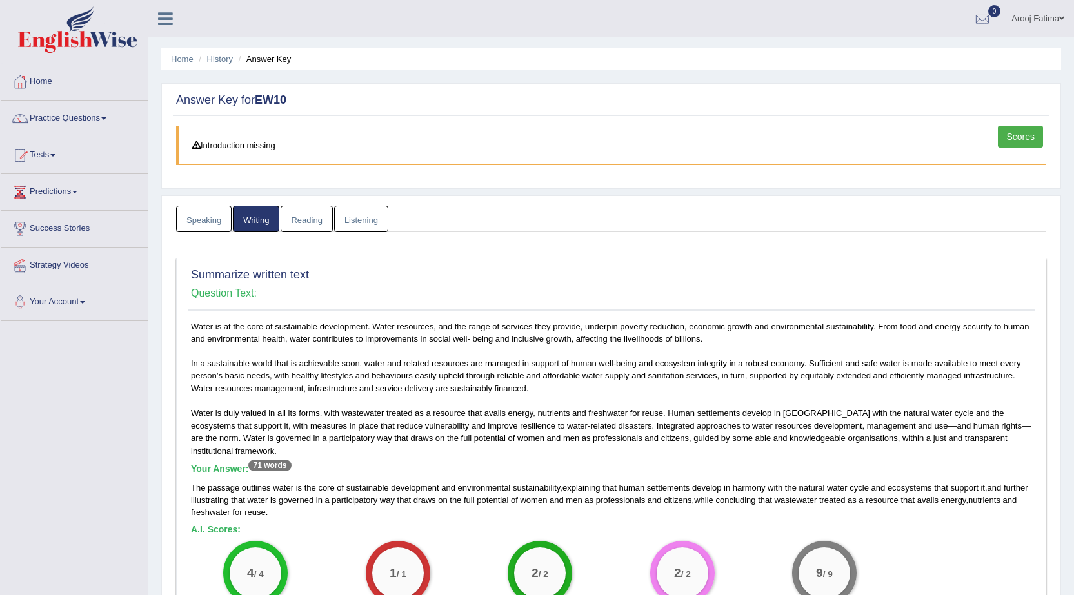
click at [306, 215] on link "Reading" at bounding box center [307, 219] width 52 height 26
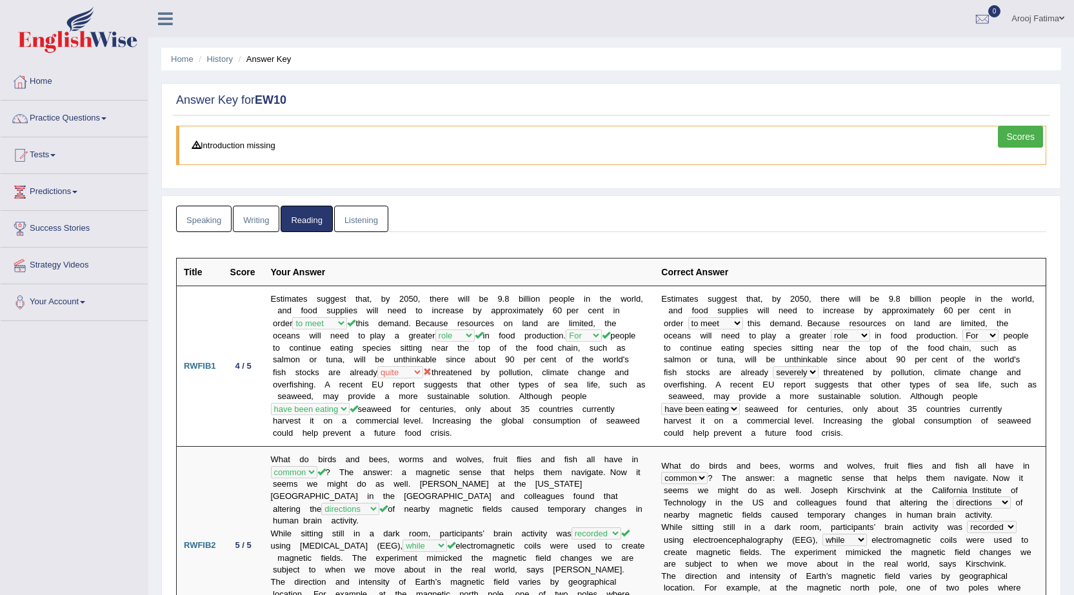
click at [363, 212] on link "Listening" at bounding box center [361, 219] width 54 height 26
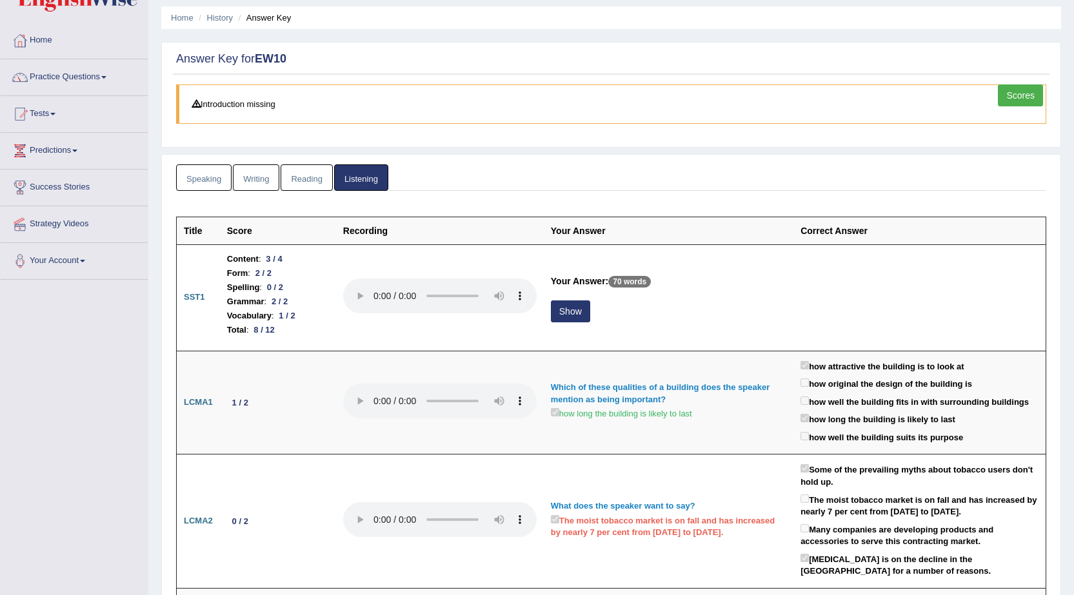
scroll to position [129, 0]
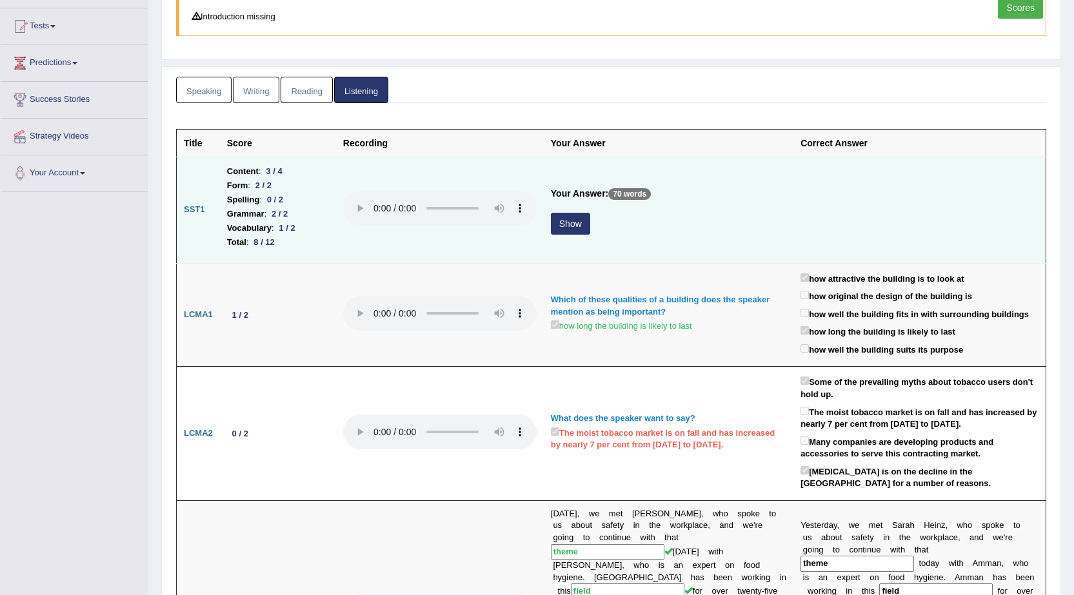
click at [563, 228] on button "Show" at bounding box center [570, 224] width 39 height 22
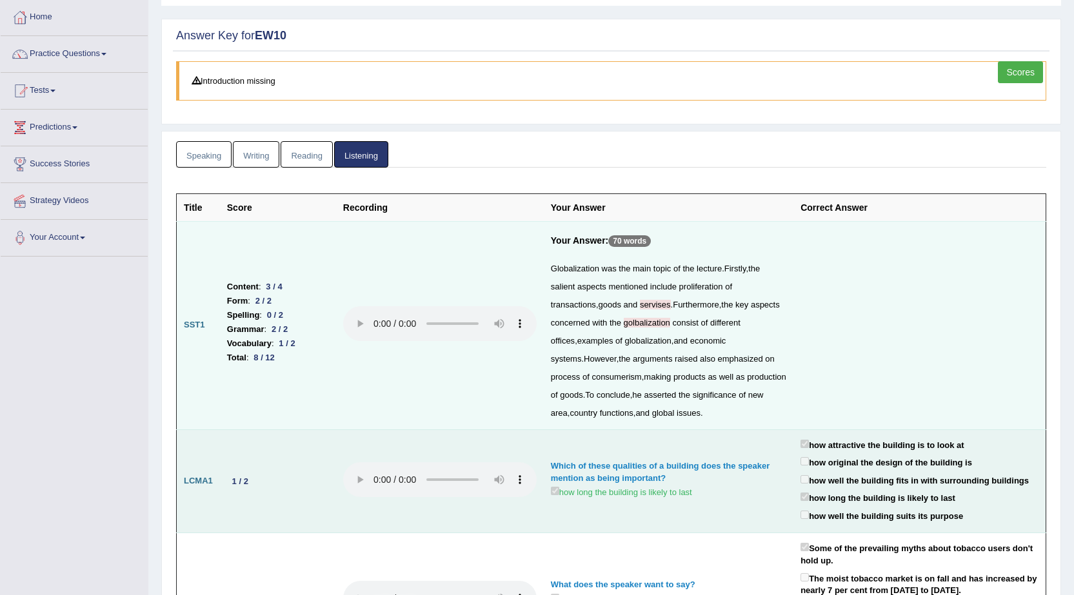
scroll to position [0, 0]
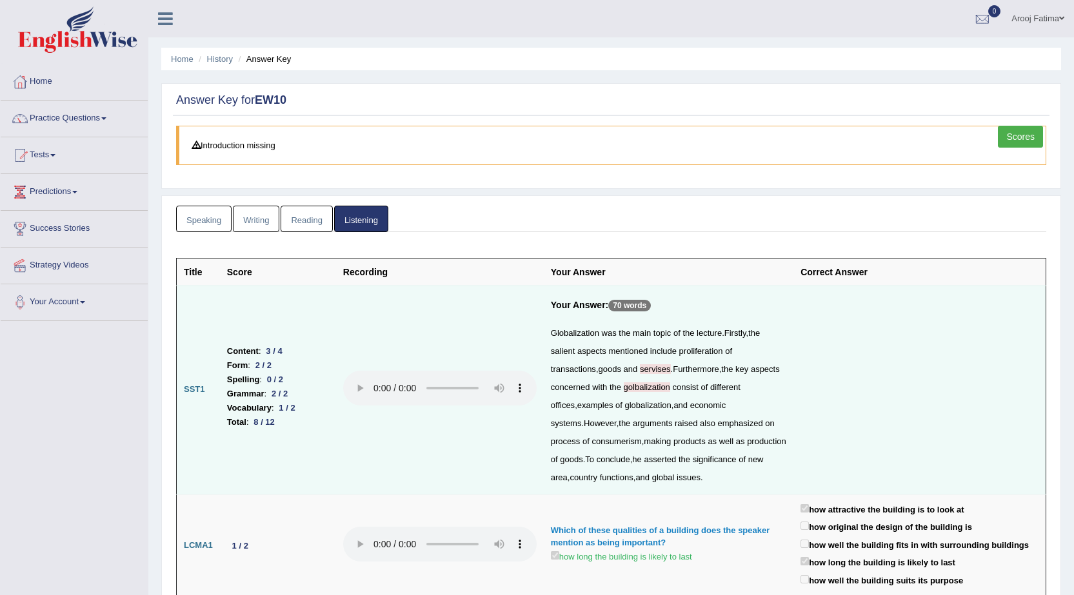
click at [1012, 141] on link "Scores" at bounding box center [1020, 137] width 45 height 22
